Goal: Information Seeking & Learning: Find specific fact

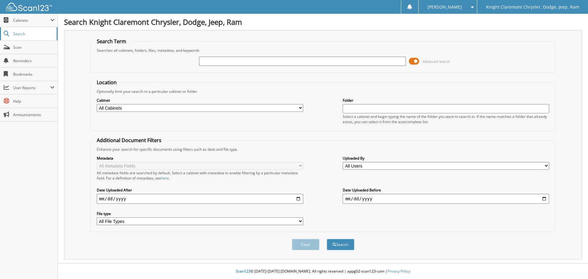
click at [45, 30] on link "Search" at bounding box center [29, 33] width 58 height 13
click at [51, 19] on span at bounding box center [52, 20] width 4 height 5
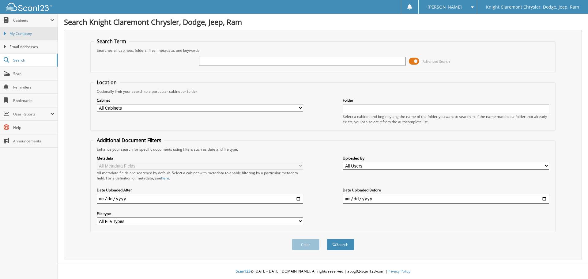
click at [43, 34] on span "My Company" at bounding box center [31, 34] width 45 height 6
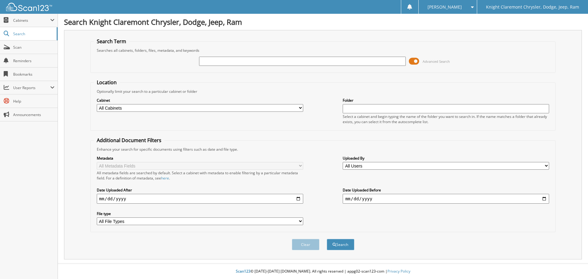
click at [327, 61] on input "text" at bounding box center [302, 61] width 206 height 9
type input "942040"
click at [327, 239] on button "Search" at bounding box center [341, 244] width 28 height 11
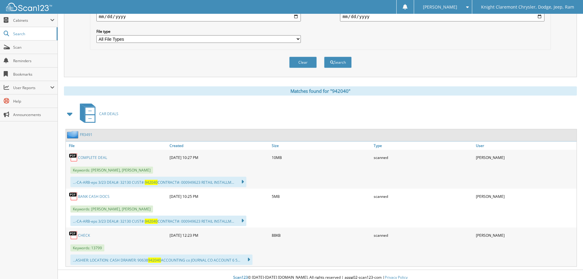
scroll to position [189, 0]
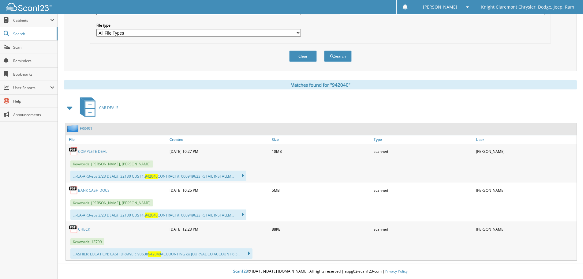
click at [85, 227] on link "CHECK" at bounding box center [84, 229] width 12 height 5
click at [84, 228] on link "CHECK" at bounding box center [84, 229] width 12 height 5
click at [84, 229] on link "CHECK" at bounding box center [84, 229] width 12 height 5
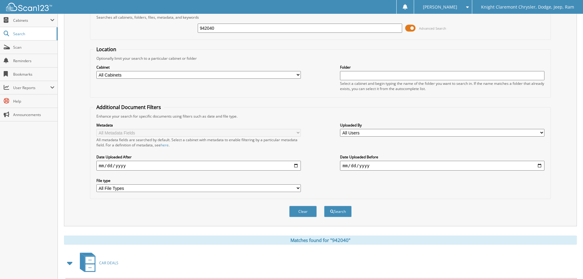
scroll to position [5, 0]
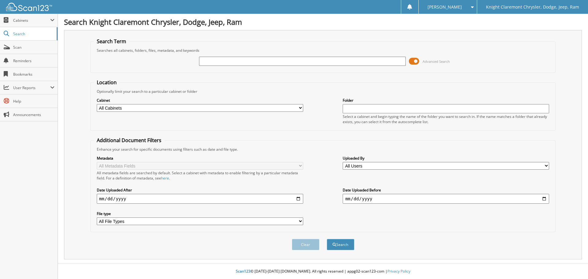
drag, startPoint x: 225, startPoint y: 63, endPoint x: 233, endPoint y: 62, distance: 8.3
click at [225, 63] on input "text" at bounding box center [302, 61] width 206 height 9
type input "942040"
click at [327, 239] on button "Search" at bounding box center [341, 244] width 28 height 11
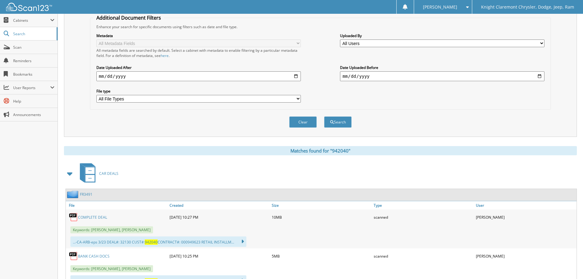
scroll to position [189, 0]
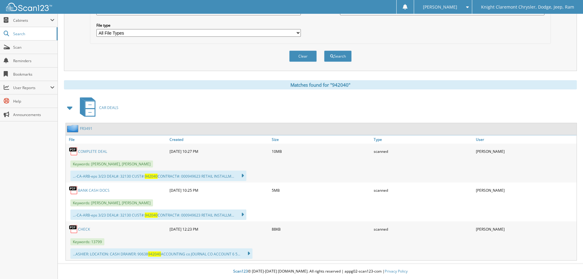
click at [84, 228] on link "CHECK" at bounding box center [84, 229] width 12 height 5
click at [49, 21] on span "Cabinets" at bounding box center [31, 20] width 37 height 5
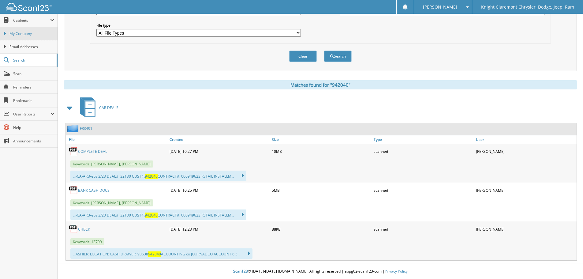
click at [29, 35] on span "My Company" at bounding box center [31, 34] width 45 height 6
